Goal: Transaction & Acquisition: Book appointment/travel/reservation

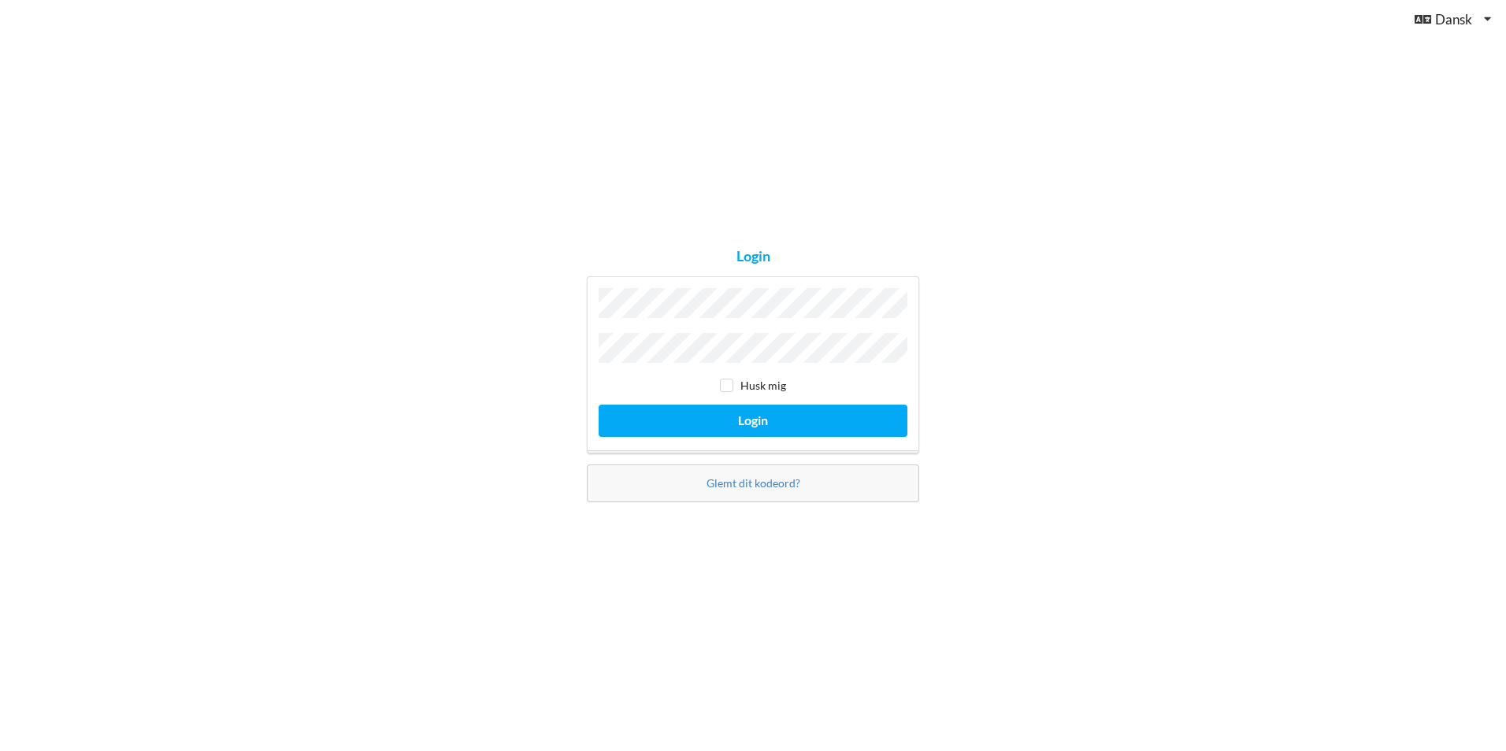
click at [598, 405] on button "Login" at bounding box center [752, 421] width 309 height 32
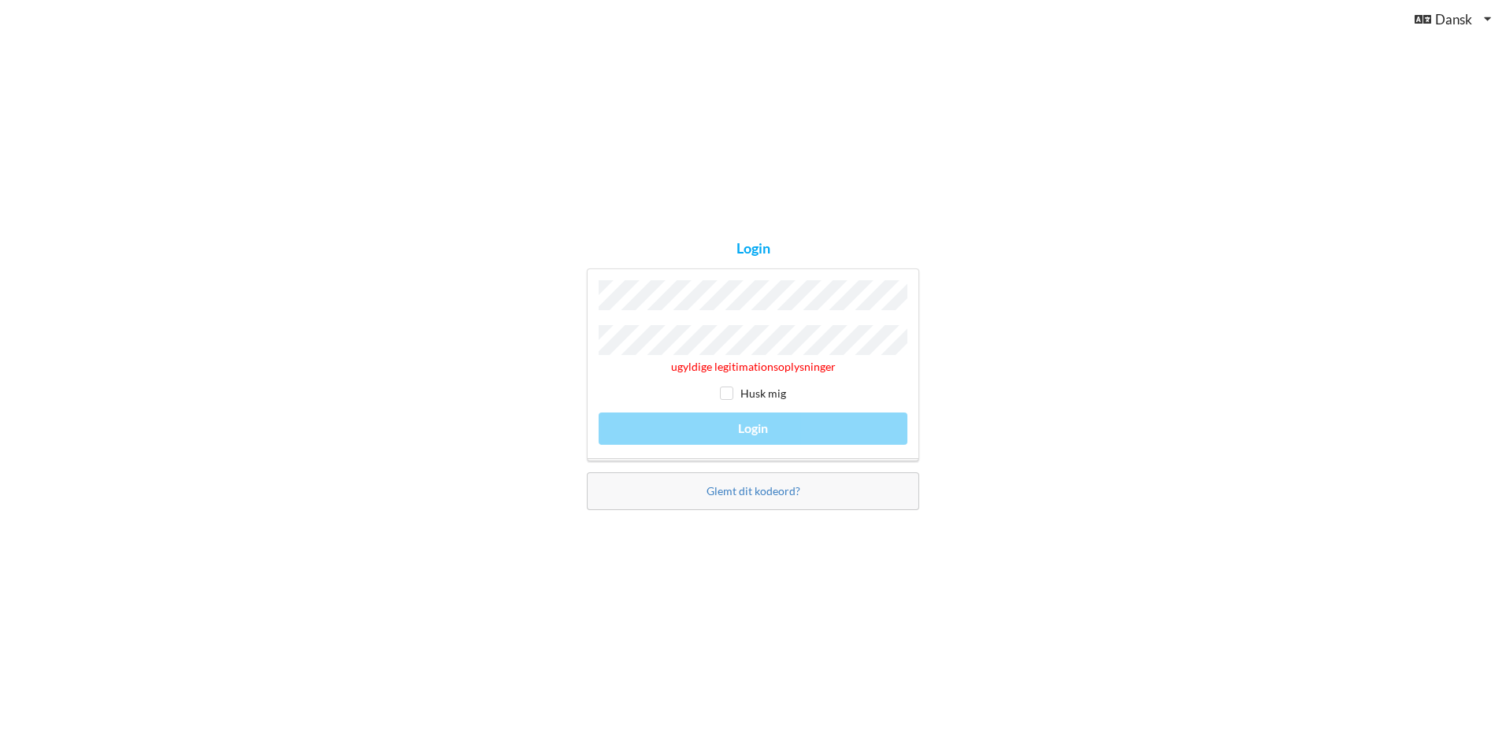
click at [736, 495] on div "Glemt dit kodeord?" at bounding box center [753, 491] width 332 height 38
click at [748, 487] on link "Glemt dit kodeord?" at bounding box center [753, 490] width 94 height 13
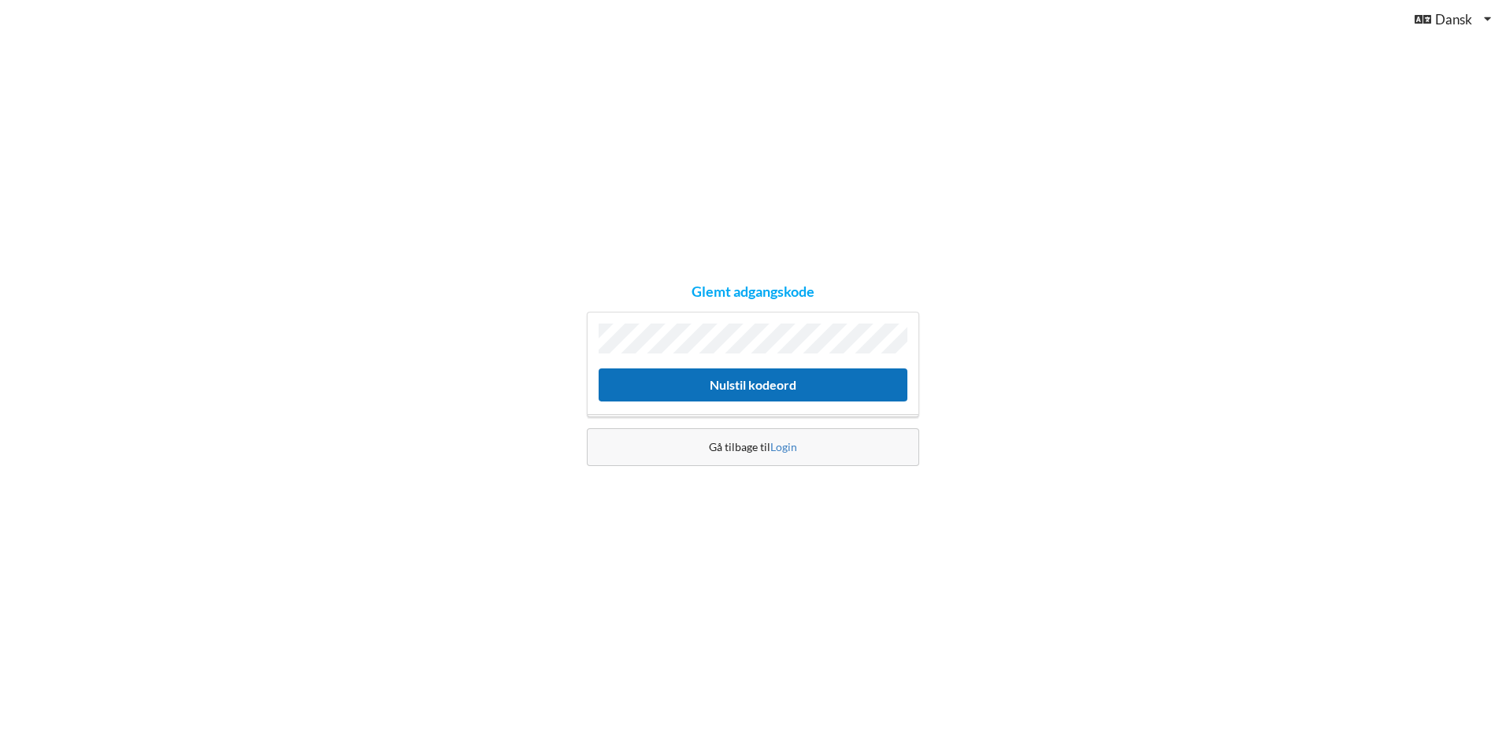
click at [746, 378] on button "Nulstil kodeord" at bounding box center [752, 385] width 309 height 32
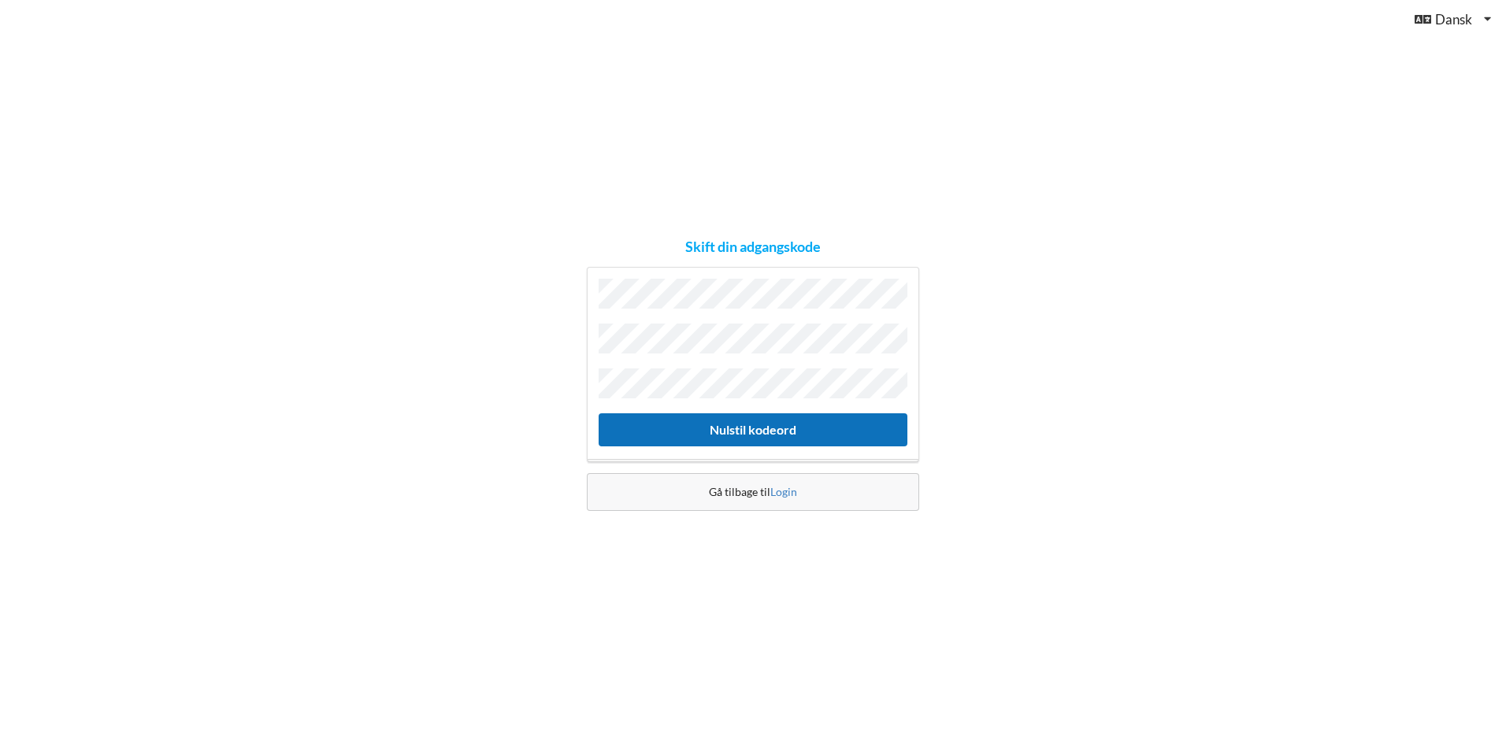
click at [754, 424] on button "Nulstil kodeord" at bounding box center [752, 429] width 309 height 32
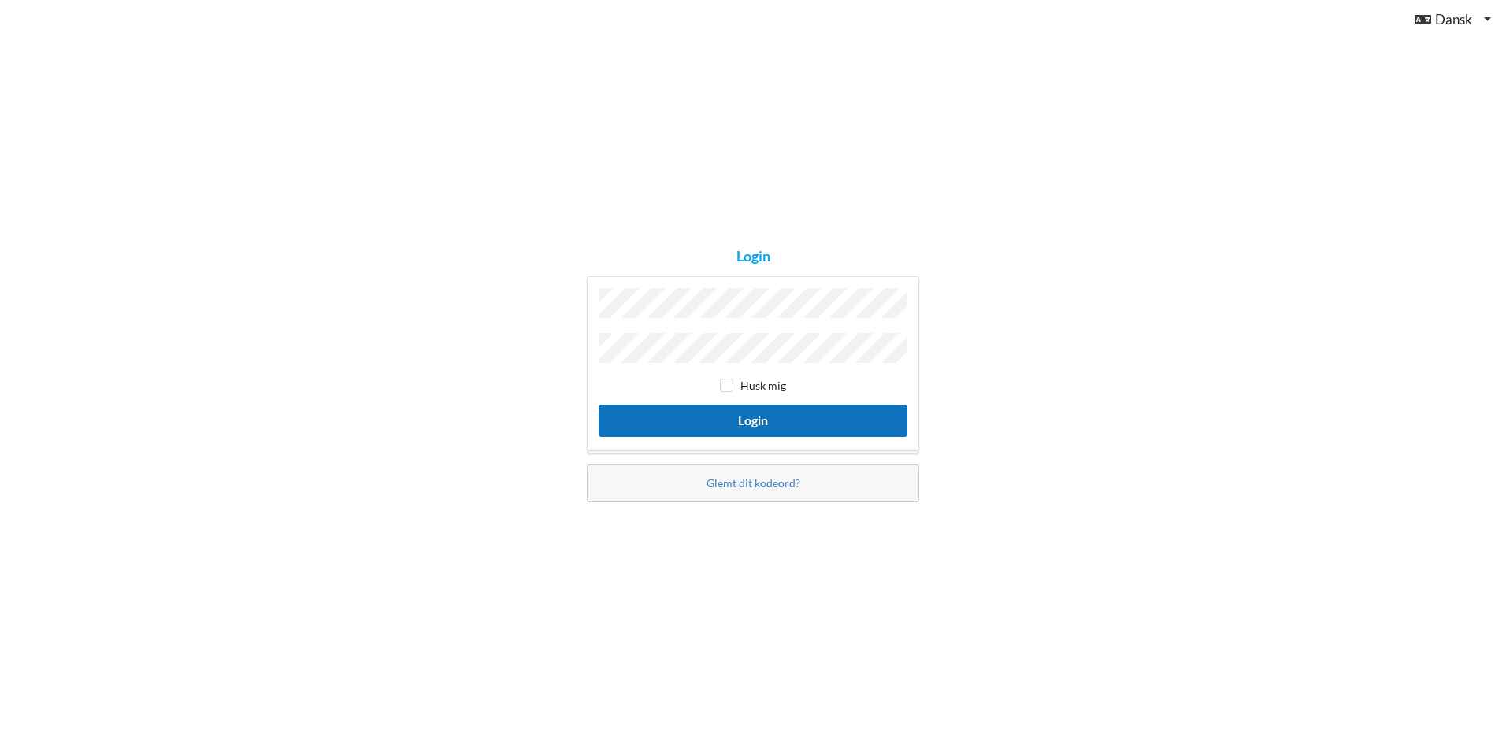
click at [757, 420] on button "Login" at bounding box center [752, 421] width 309 height 32
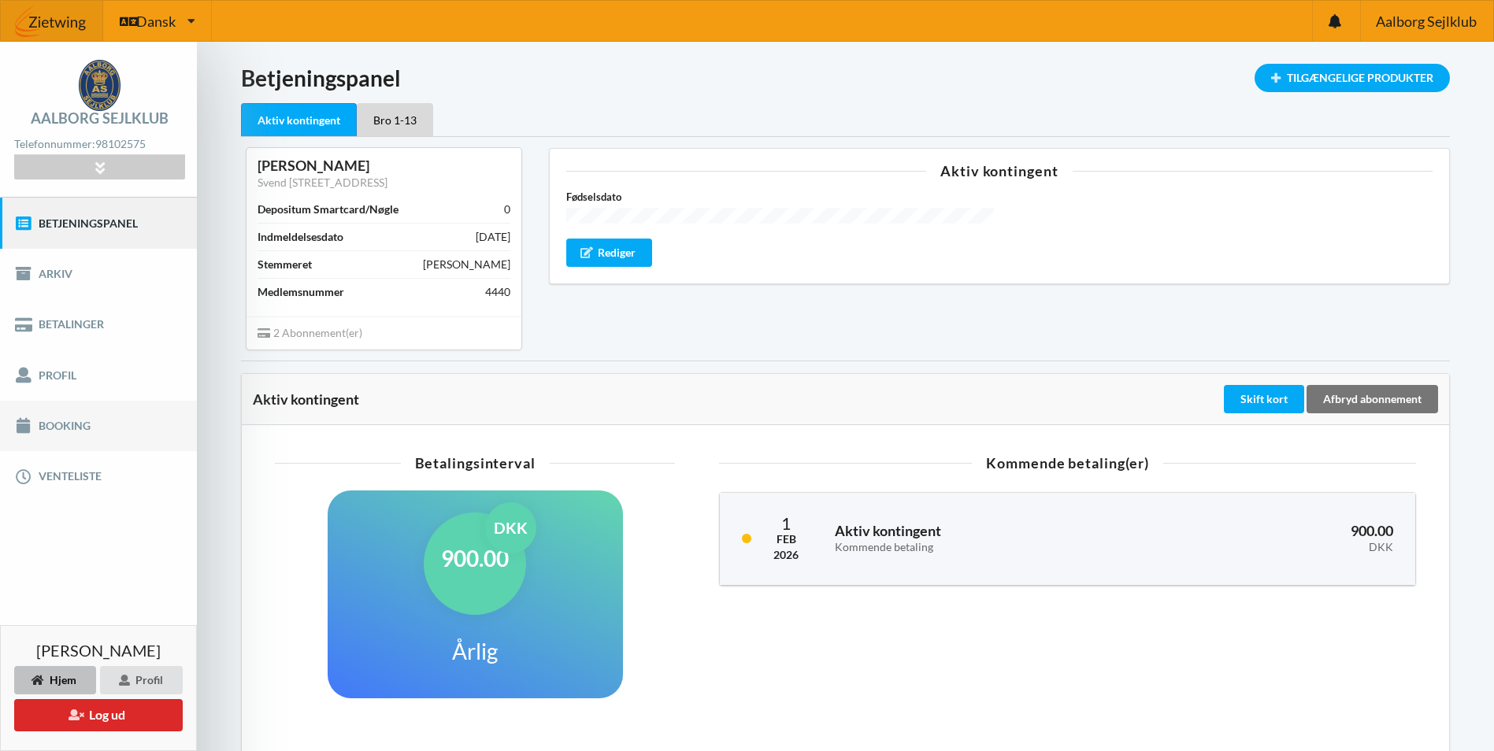
click at [61, 429] on link "Booking" at bounding box center [98, 426] width 197 height 50
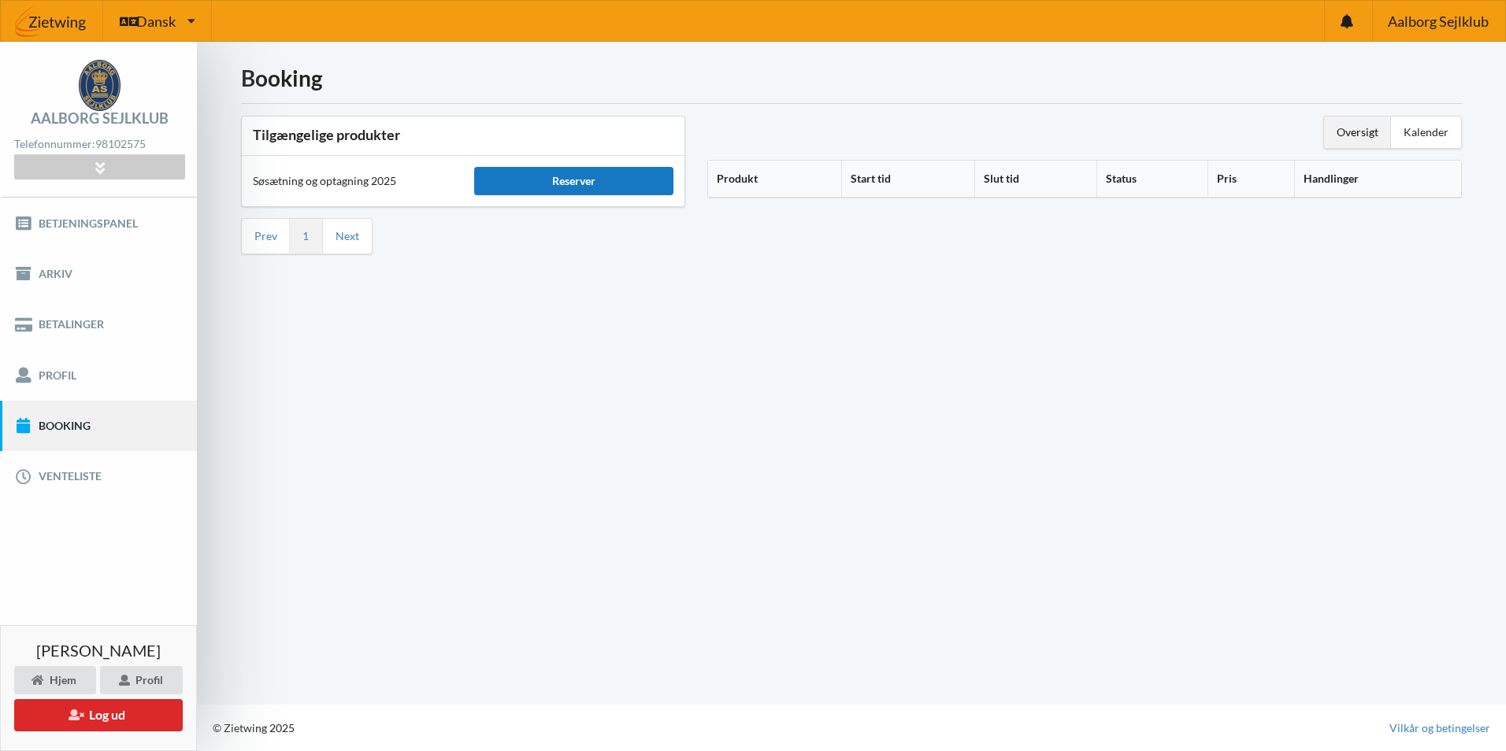
click at [592, 181] on div "Reserver" at bounding box center [573, 181] width 199 height 28
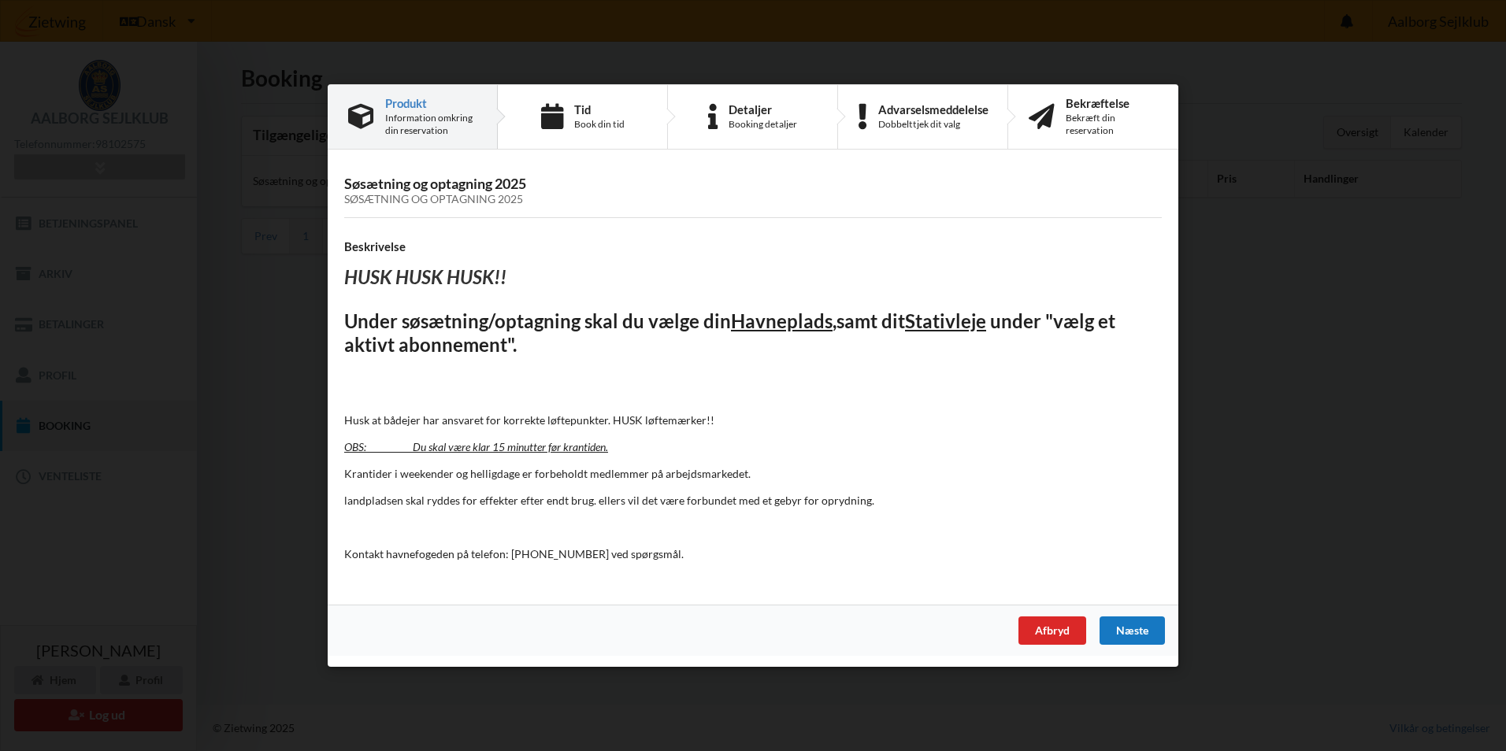
click at [1132, 632] on div "Næste" at bounding box center [1131, 631] width 65 height 28
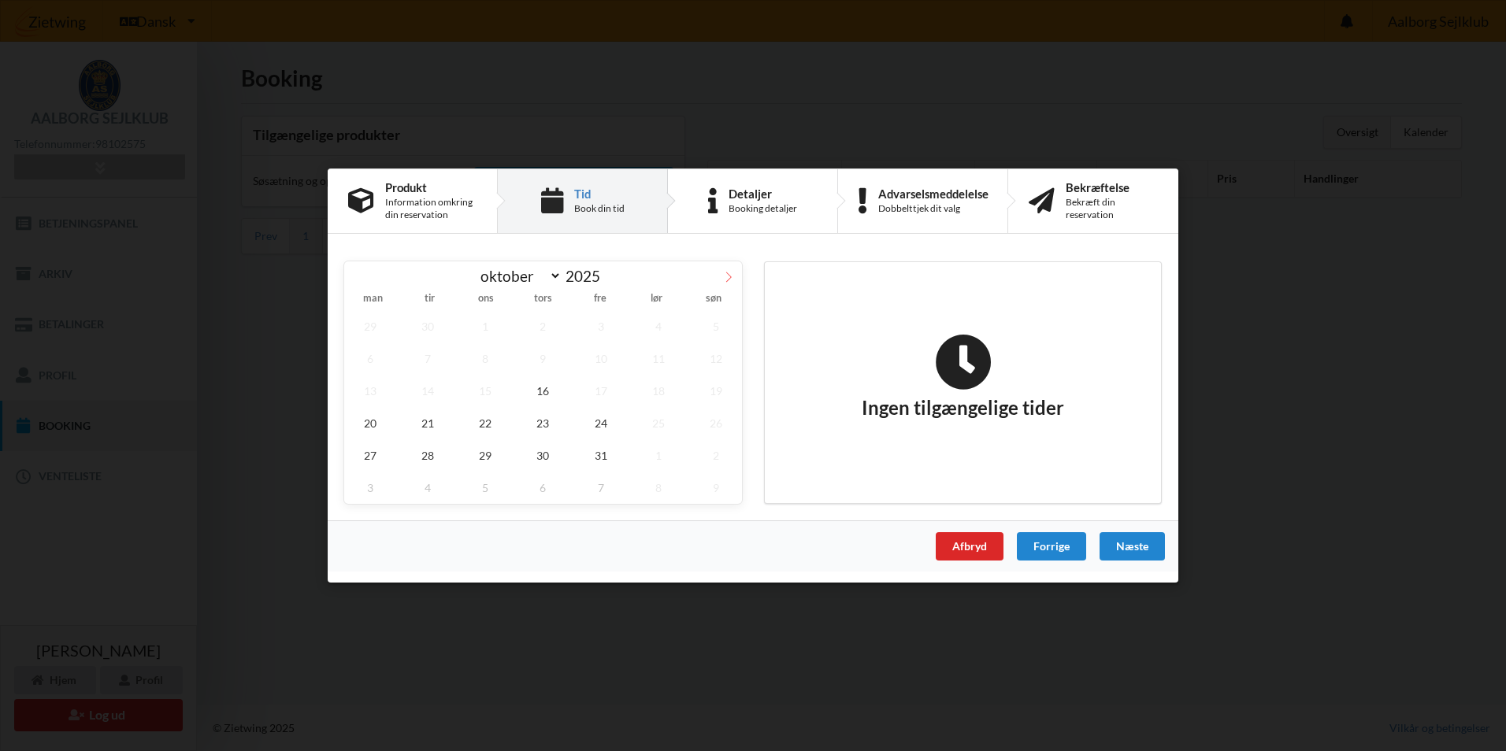
click at [727, 276] on icon at bounding box center [728, 277] width 11 height 11
click at [357, 276] on icon at bounding box center [357, 277] width 11 height 11
select select "10"
click at [603, 358] on span "7" at bounding box center [601, 359] width 52 height 32
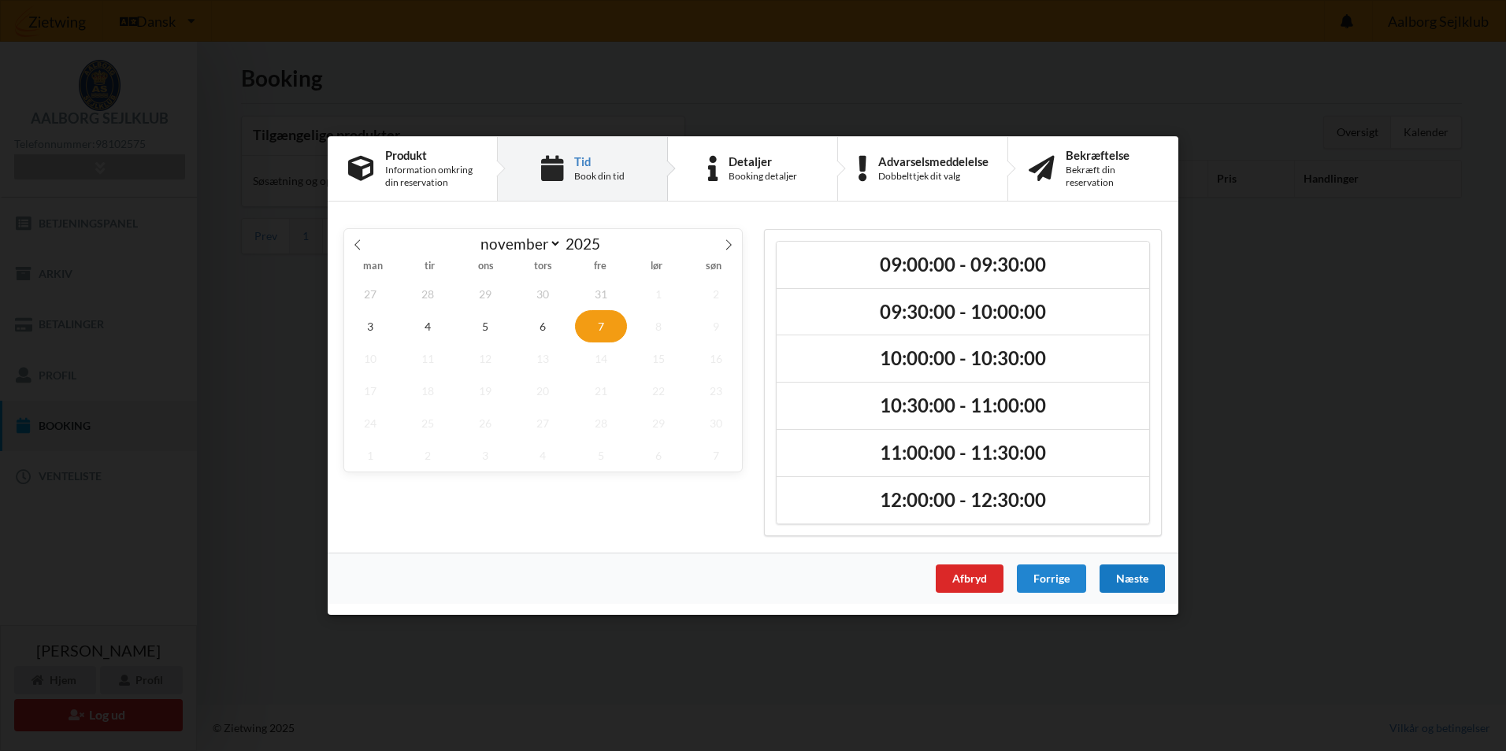
click at [1142, 578] on div "Næste" at bounding box center [1131, 579] width 65 height 28
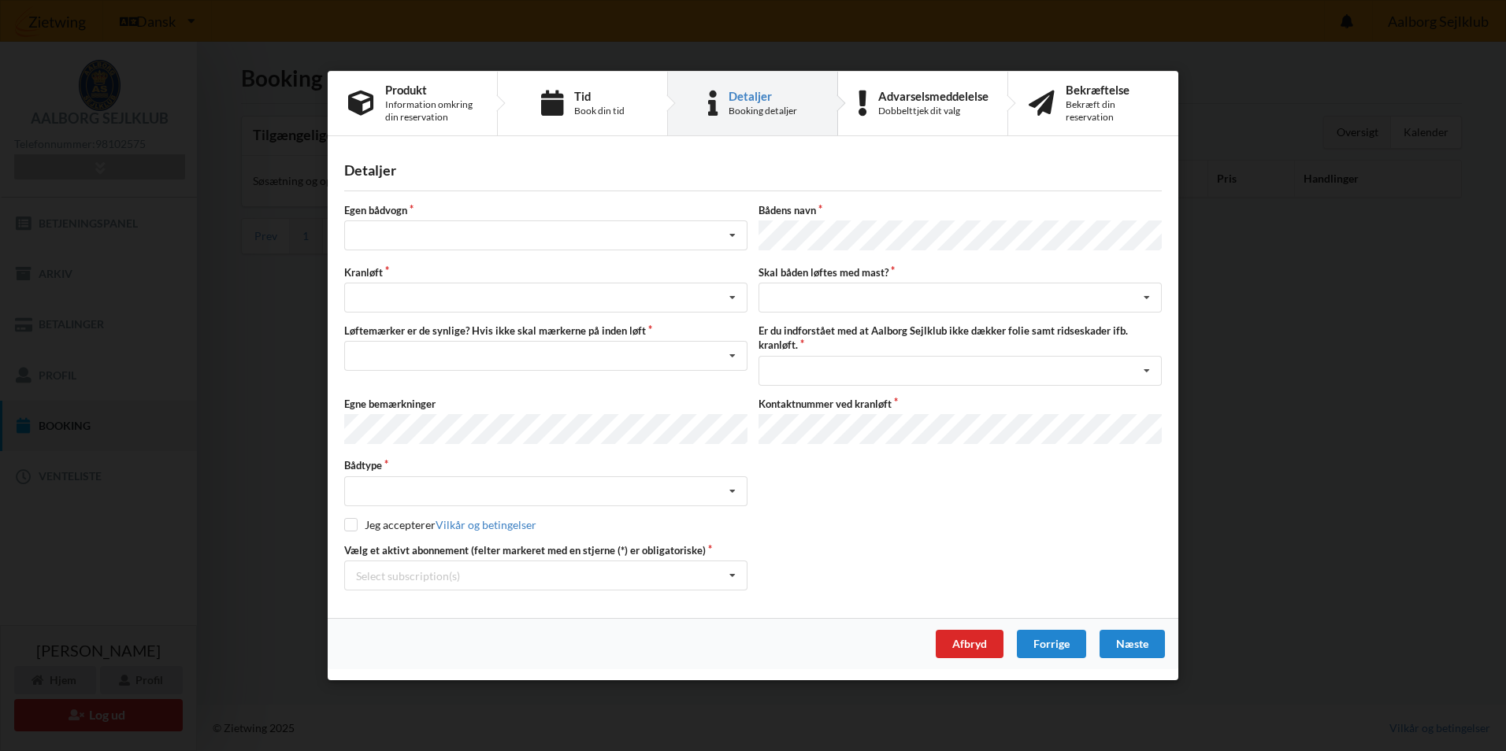
click at [1257, 228] on div "Er du sikker på du vil logge ud? Nej Ja Vilkår og betingelser Brugerbetingelser…" at bounding box center [753, 375] width 1506 height 751
